Goal: Task Accomplishment & Management: Complete application form

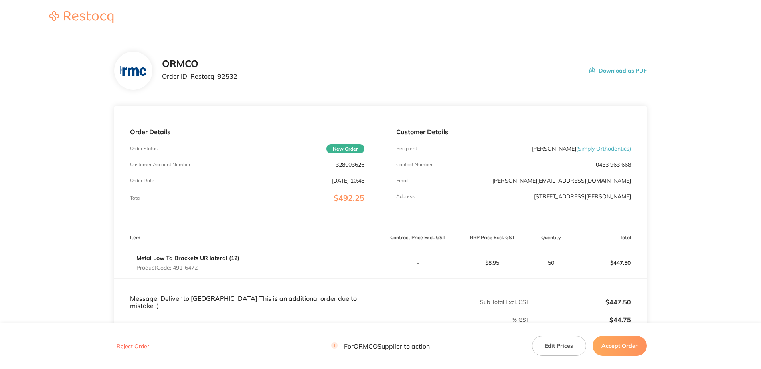
click at [620, 340] on button "Accept Order" at bounding box center [620, 346] width 54 height 20
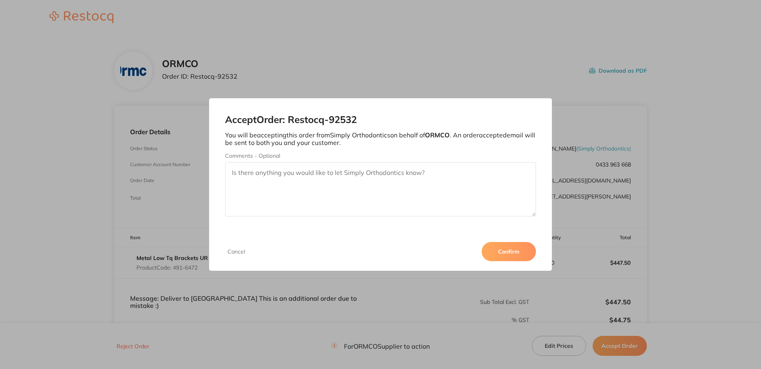
click at [421, 176] on textarea "Comments - Optional" at bounding box center [380, 189] width 310 height 54
click at [331, 122] on h2 "Accept Order: Restocq- 92532" at bounding box center [380, 119] width 310 height 11
drag, startPoint x: 331, startPoint y: 122, endPoint x: 291, endPoint y: 122, distance: 39.9
click at [291, 122] on h2 "Accept Order: Restocq- 92532" at bounding box center [380, 119] width 310 height 11
copy h2 "Restocq-"
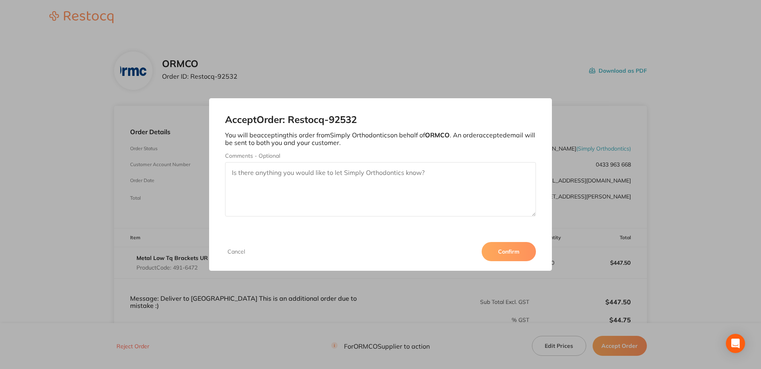
click at [238, 176] on textarea "Comments - Optional" at bounding box center [380, 189] width 310 height 54
type textarea "Hello :) Thanks for the additional order, this one will be processed with no fr…"
click at [492, 246] on button "Confirm" at bounding box center [509, 251] width 54 height 19
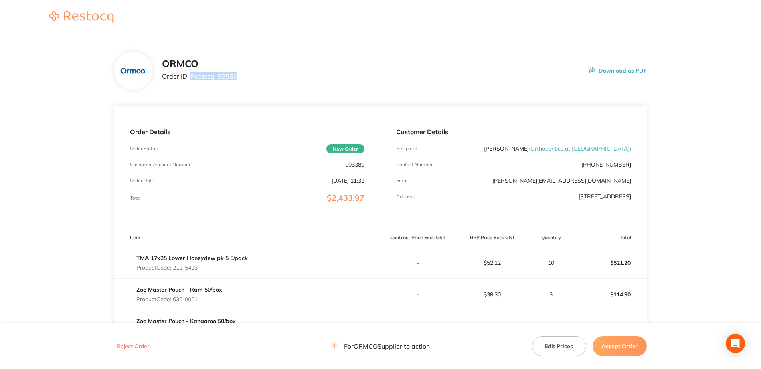
drag, startPoint x: 237, startPoint y: 77, endPoint x: 190, endPoint y: 80, distance: 47.6
click at [190, 80] on div "ORMCO Order ID: Restocq- 92560 Download as PDF" at bounding box center [404, 70] width 485 height 25
copy p "Restocq- 92560"
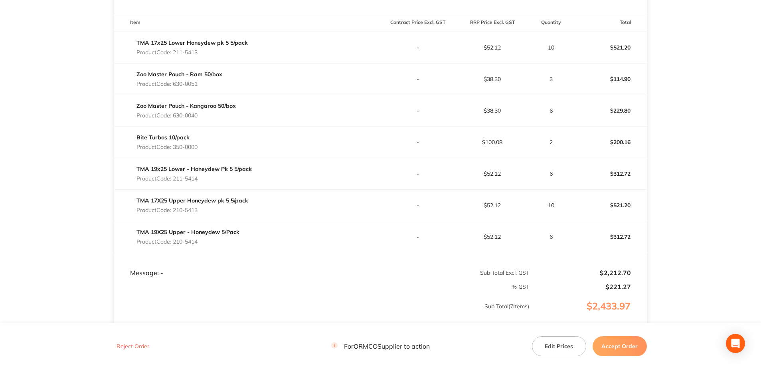
scroll to position [216, 0]
click at [602, 336] on div "Reject Order For ORMCO Supplier to action Edit Prices Accept Order" at bounding box center [380, 346] width 533 height 20
click at [605, 345] on button "Accept Order" at bounding box center [620, 346] width 54 height 20
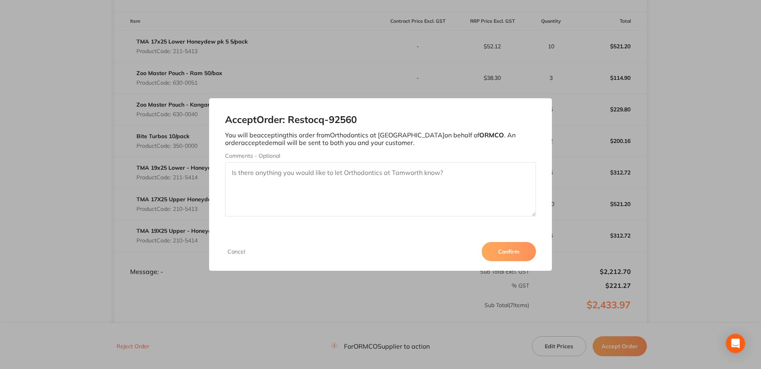
click at [506, 247] on button "Confirm" at bounding box center [509, 251] width 54 height 19
